Goal: Task Accomplishment & Management: Complete application form

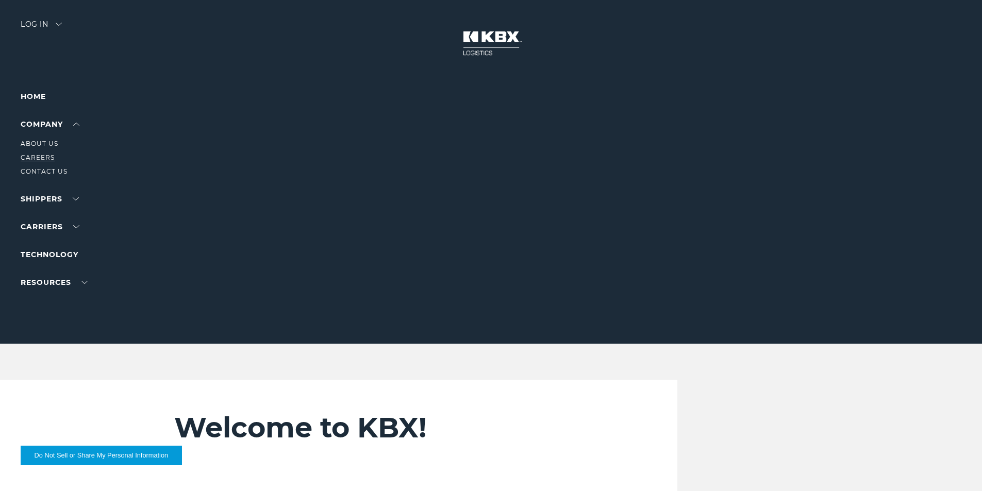
click at [42, 157] on link "Careers" at bounding box center [38, 158] width 34 height 8
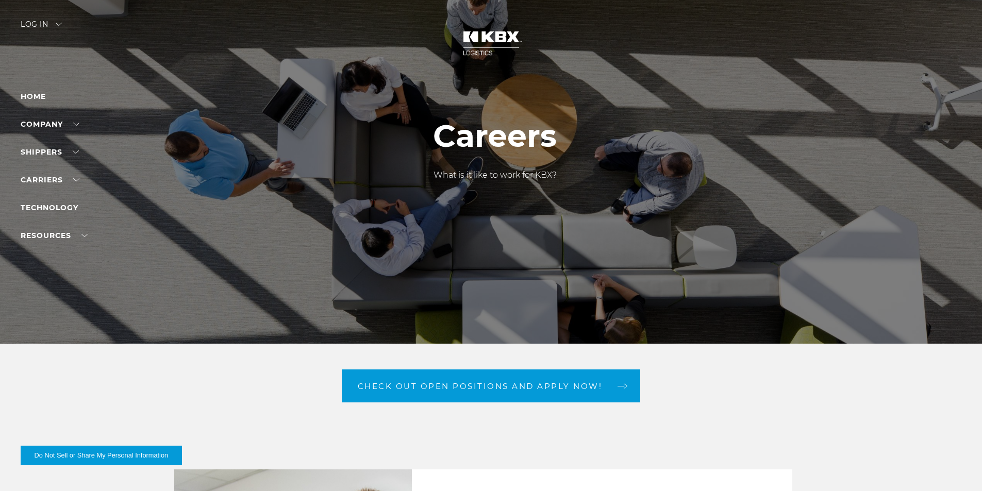
scroll to position [172, 0]
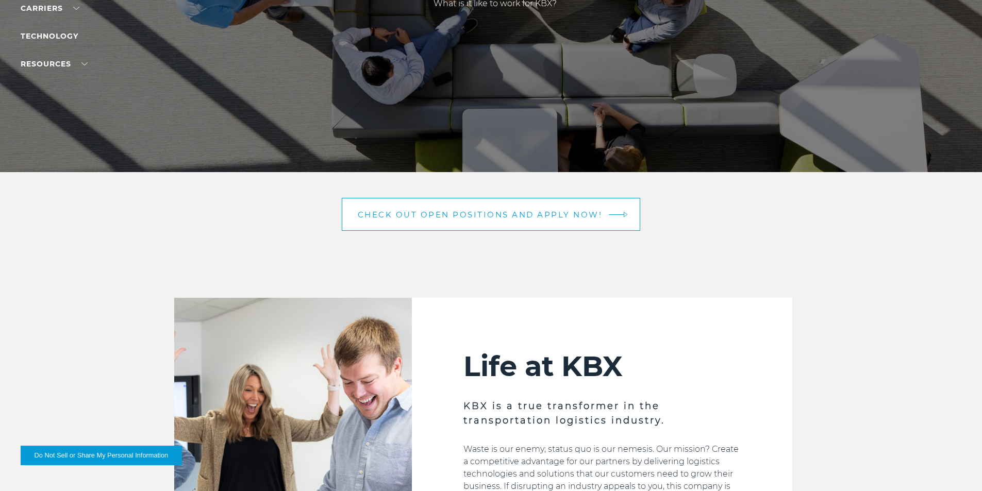
click at [408, 221] on link "Check out open positions and apply now!" at bounding box center [491, 214] width 299 height 33
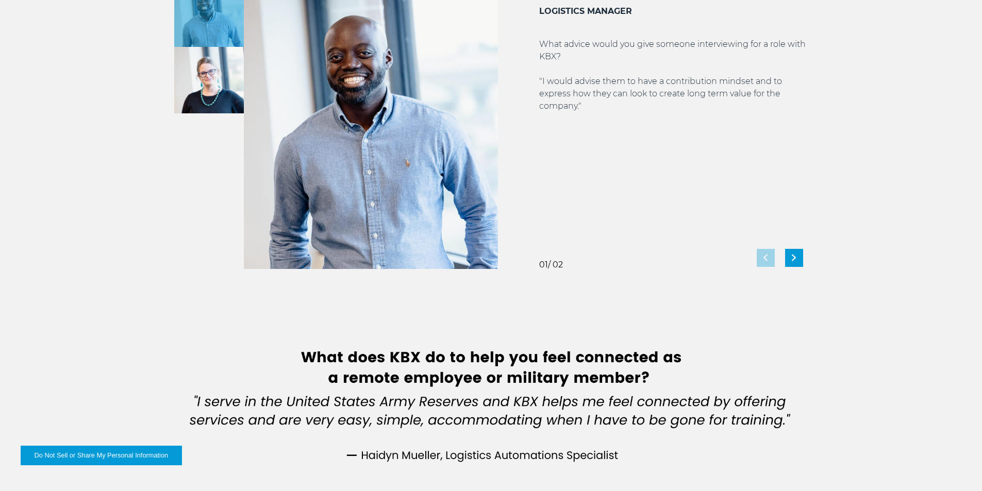
scroll to position [2319, 0]
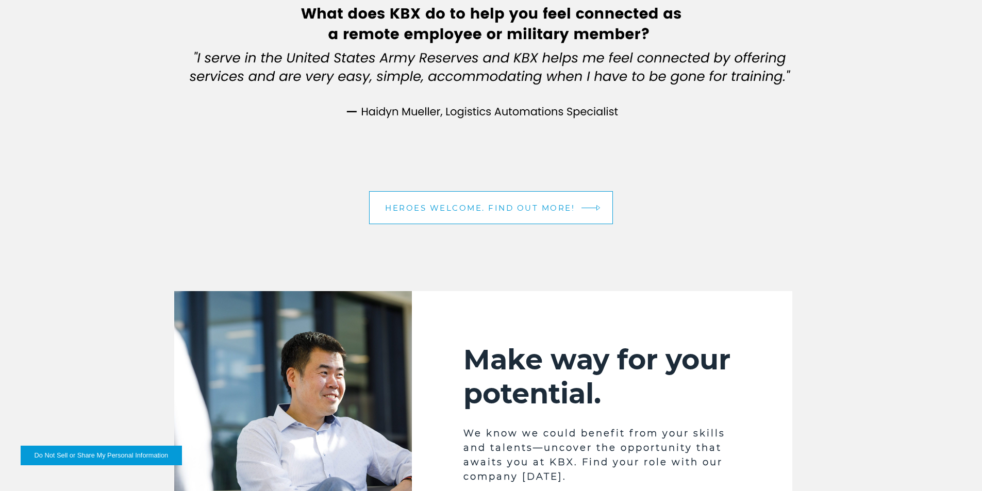
click at [445, 204] on span "Heroes Welcome. Find out More!" at bounding box center [480, 208] width 190 height 8
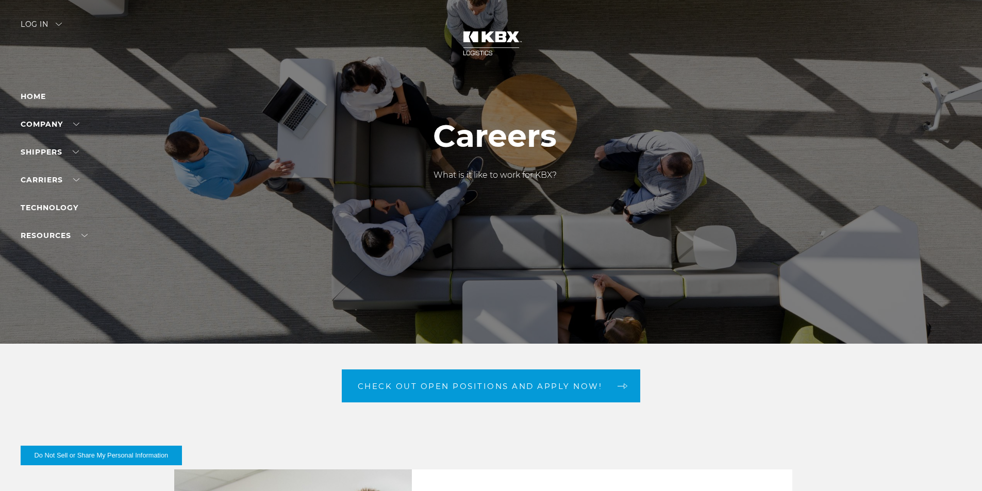
scroll to position [258, 0]
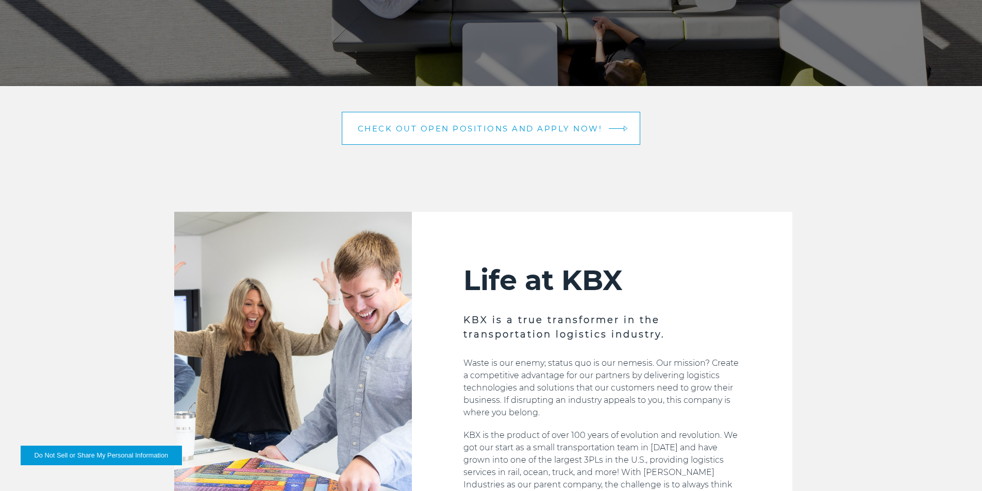
click at [444, 136] on link "Check out open positions and apply now!" at bounding box center [491, 128] width 299 height 33
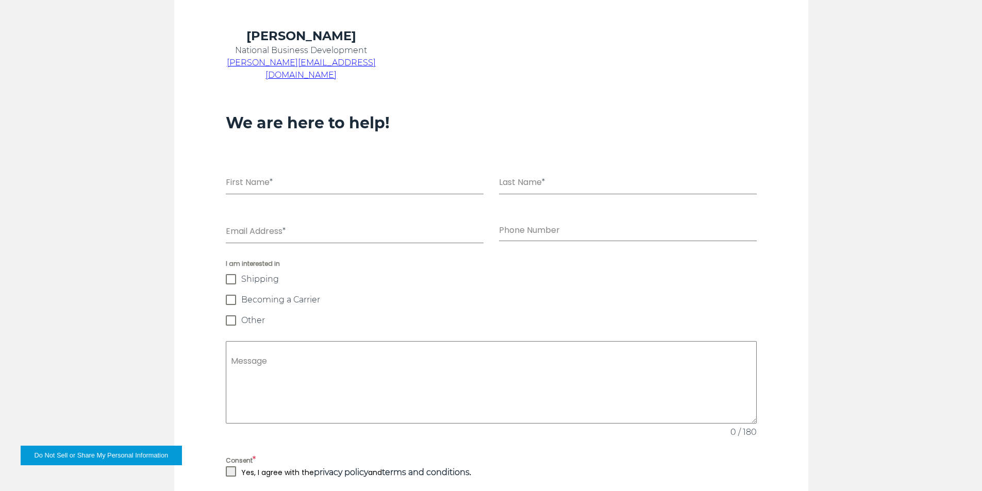
scroll to position [945, 0]
